Goal: Find specific page/section: Find specific page/section

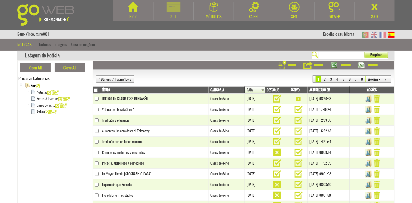
click at [160, 13] on div "Site" at bounding box center [173, 11] width 40 height 18
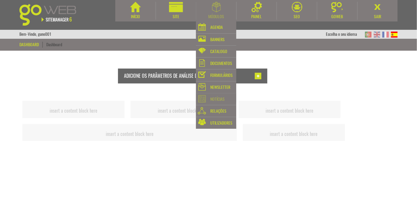
click at [212, 101] on div "Notícias" at bounding box center [217, 99] width 14 height 8
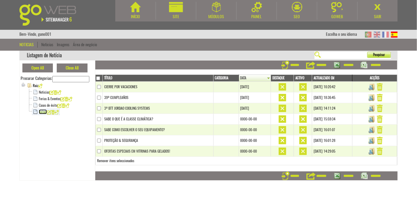
click at [42, 112] on link "Avisos" at bounding box center [43, 112] width 8 height 5
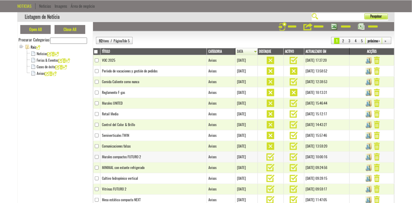
scroll to position [27, 0]
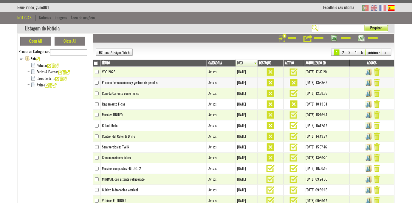
click at [143, 82] on td "Período de vacaciones y gestión de pedidos" at bounding box center [154, 83] width 107 height 11
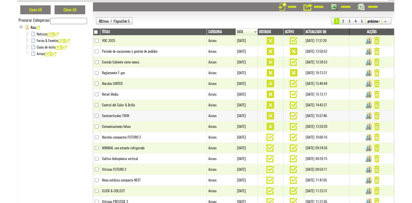
scroll to position [60, 0]
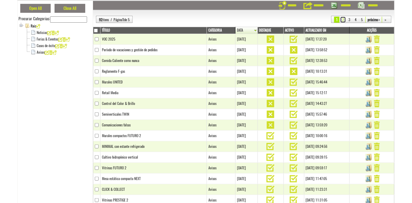
click at [346, 20] on link "2" at bounding box center [343, 20] width 5 height 6
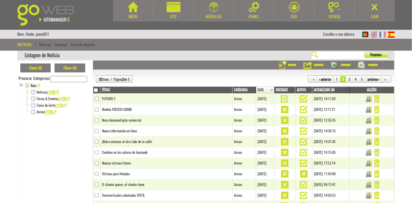
click at [367, 35] on img at bounding box center [366, 35] width 7 height 6
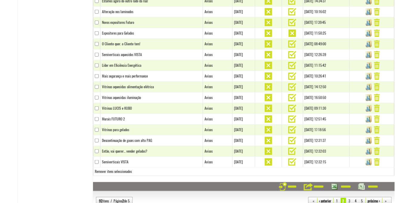
scroll to position [141, 0]
click at [349, 200] on link "3" at bounding box center [349, 201] width 5 height 6
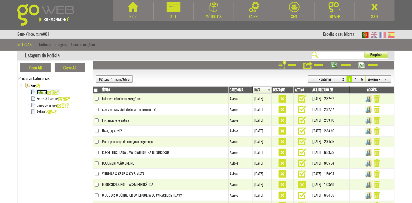
click at [45, 90] on link "Notícias" at bounding box center [42, 92] width 10 height 5
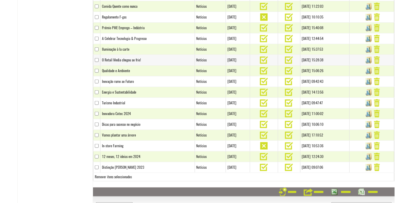
scroll to position [141, 0]
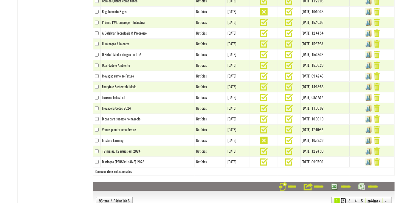
click at [344, 201] on link "2" at bounding box center [343, 201] width 5 height 6
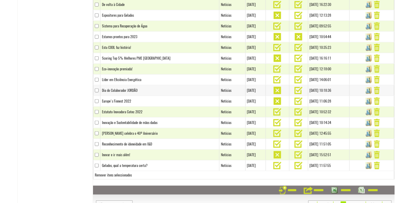
scroll to position [141, 0]
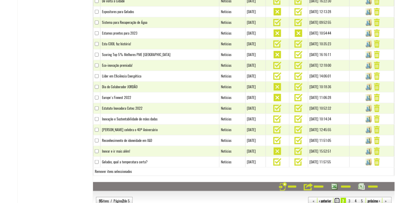
click at [337, 200] on link "1" at bounding box center [337, 201] width 5 height 6
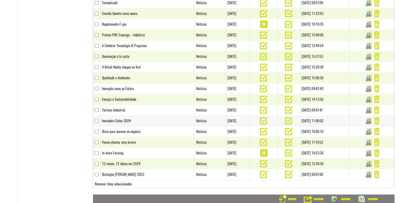
scroll to position [141, 0]
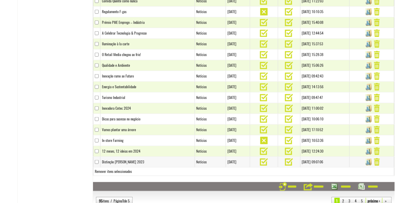
click at [127, 160] on td "Distinção [PERSON_NAME] 2023" at bounding box center [148, 162] width 95 height 11
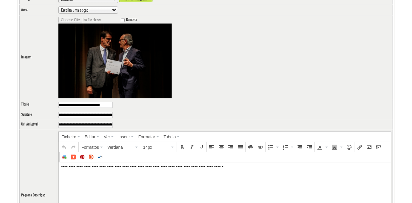
scroll to position [108, 0]
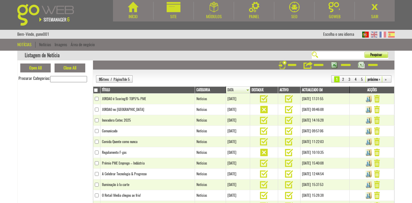
scroll to position [141, 0]
